Goal: Find specific page/section: Find specific page/section

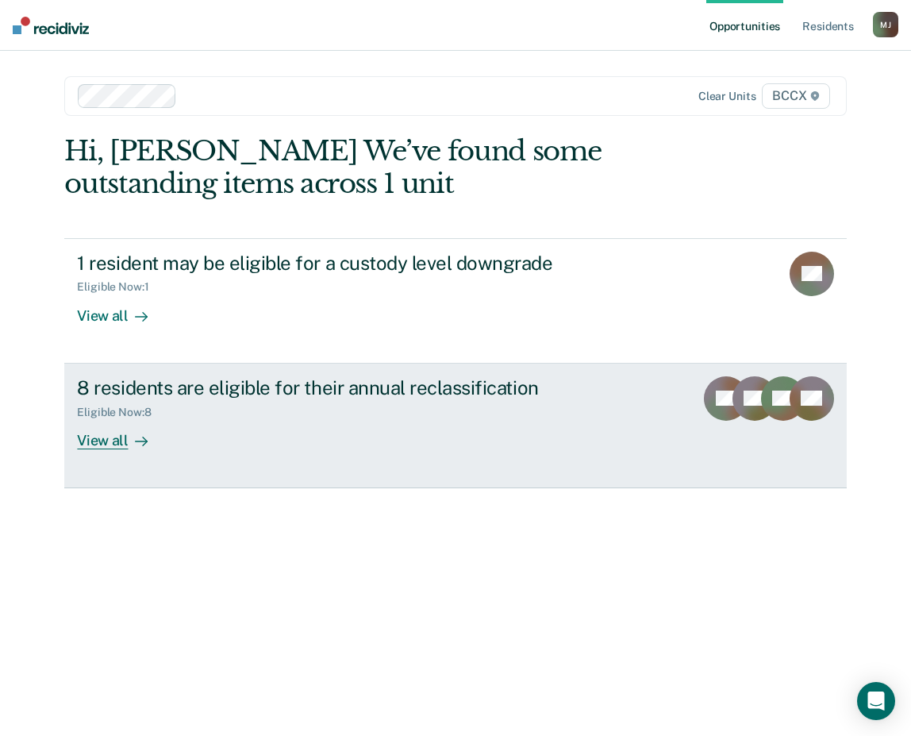
click at [102, 438] on div "View all" at bounding box center [121, 433] width 89 height 31
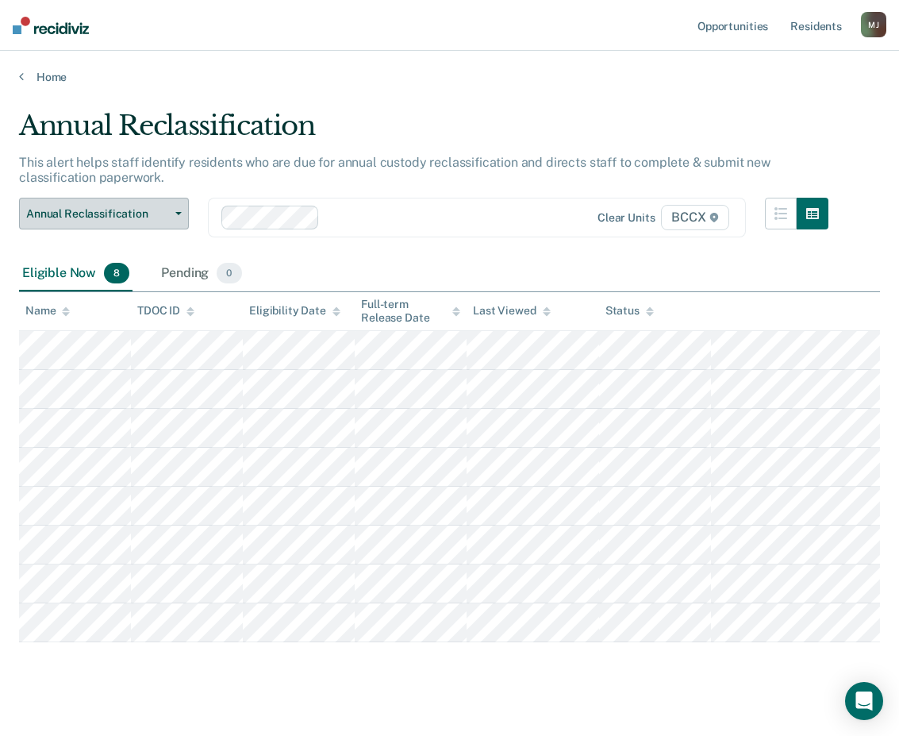
click at [177, 218] on button "Annual Reclassification" at bounding box center [104, 214] width 170 height 32
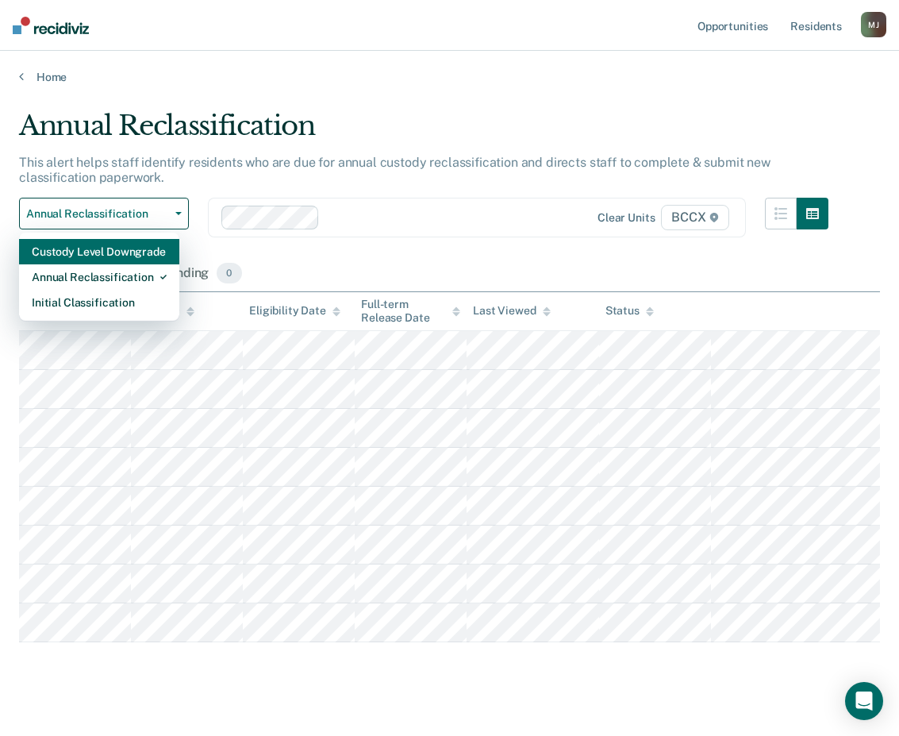
click at [164, 256] on div "Custody Level Downgrade" at bounding box center [99, 251] width 135 height 25
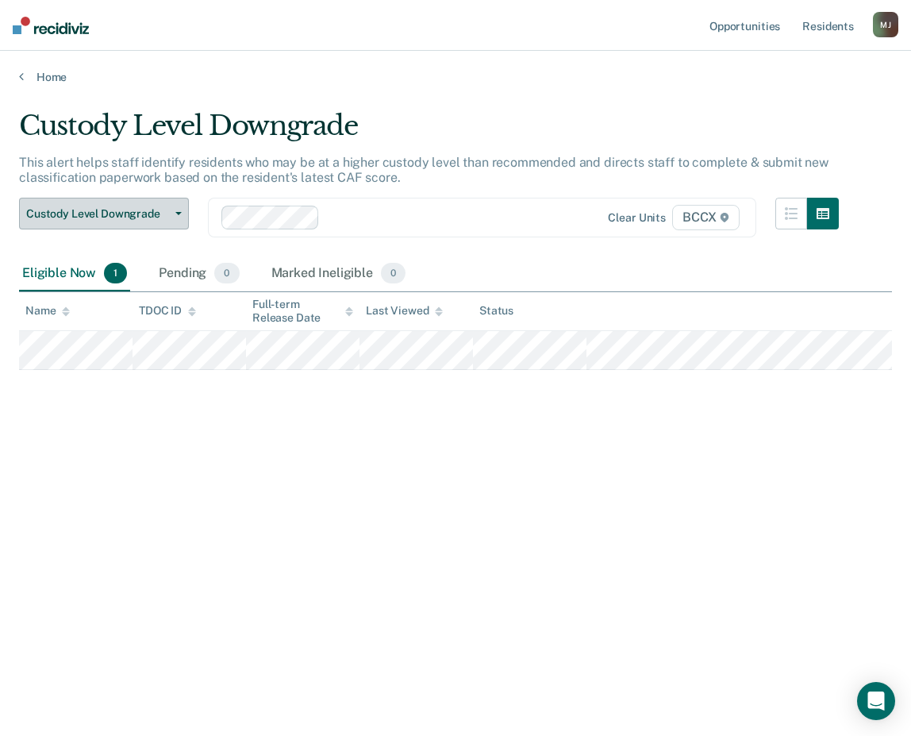
click at [175, 217] on button "Custody Level Downgrade" at bounding box center [104, 214] width 170 height 32
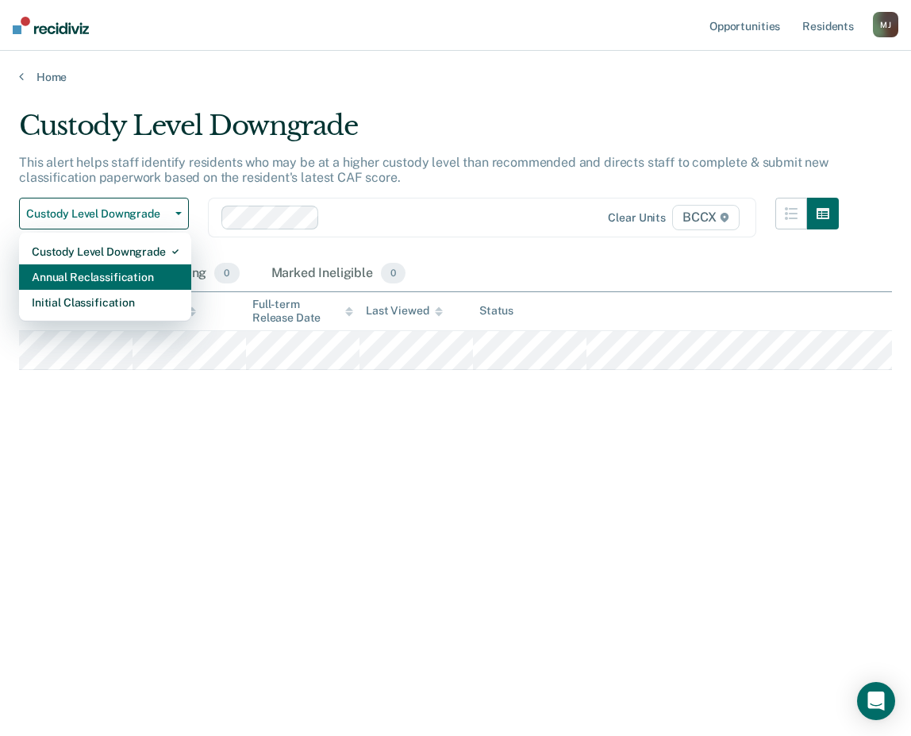
click at [137, 283] on div "Annual Reclassification" at bounding box center [105, 276] width 147 height 25
